Goal: Find specific page/section

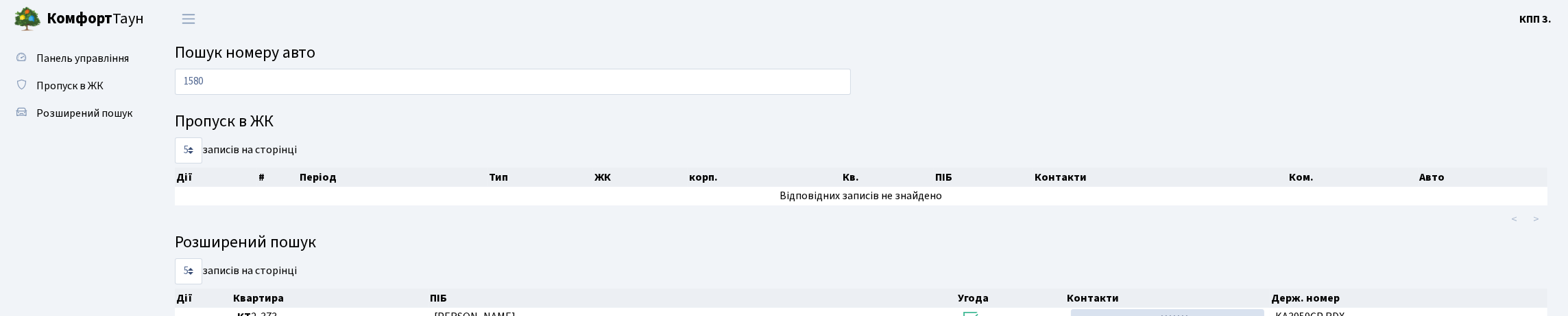
click at [401, 95] on input "1580" at bounding box center [512, 82] width 676 height 26
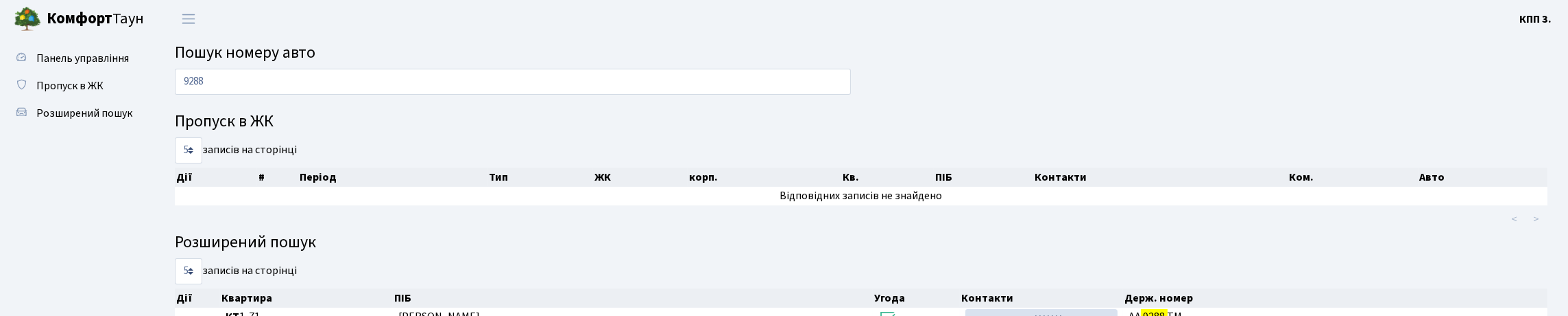
type input "9288"
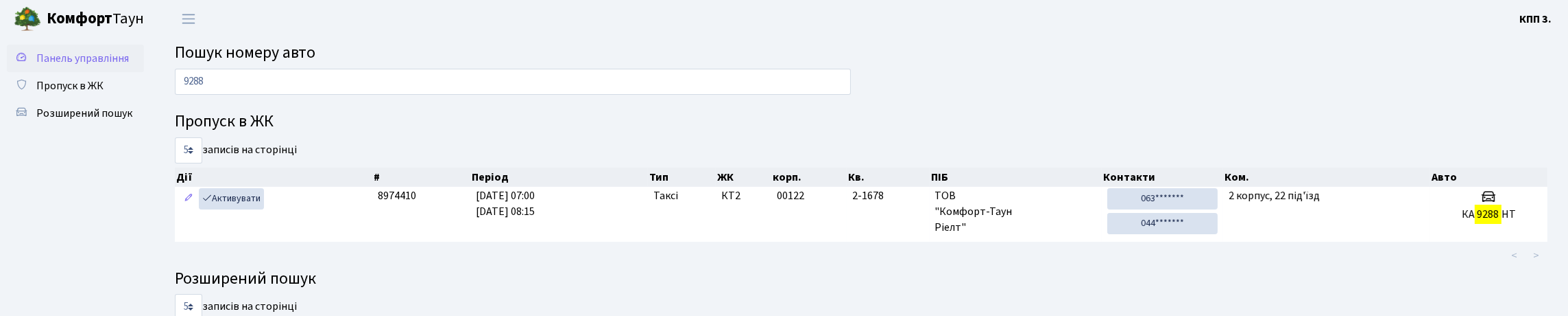
click at [61, 66] on span "Панель управління" at bounding box center [82, 58] width 92 height 15
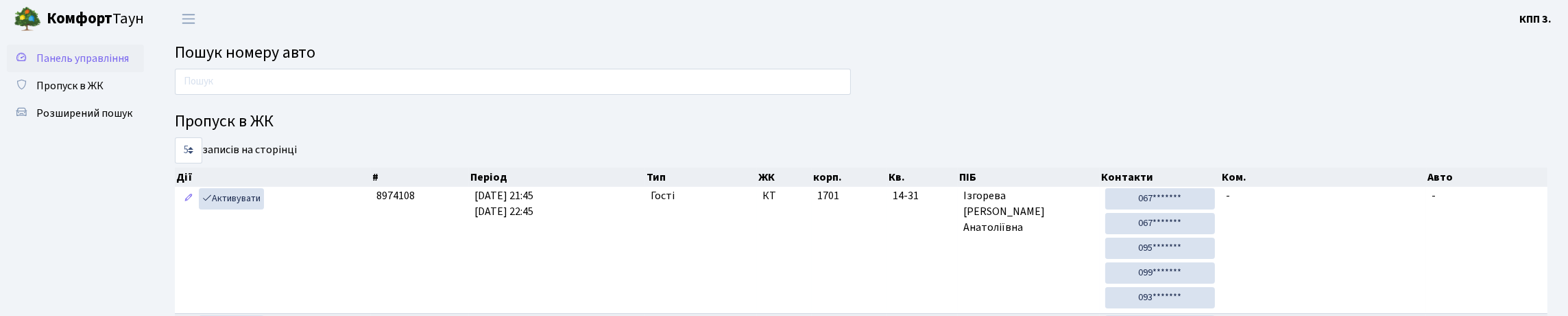
click at [62, 59] on span "Панель управління" at bounding box center [82, 58] width 92 height 15
